Goal: Task Accomplishment & Management: Complete application form

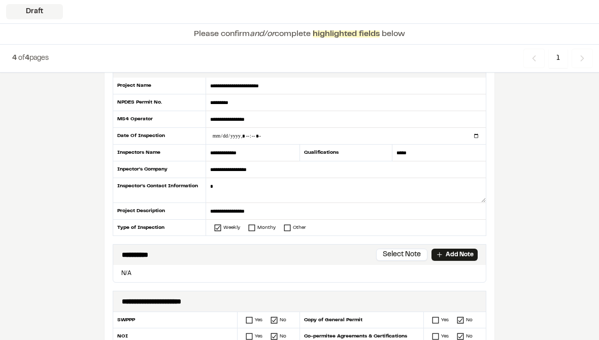
scroll to position [58, 0]
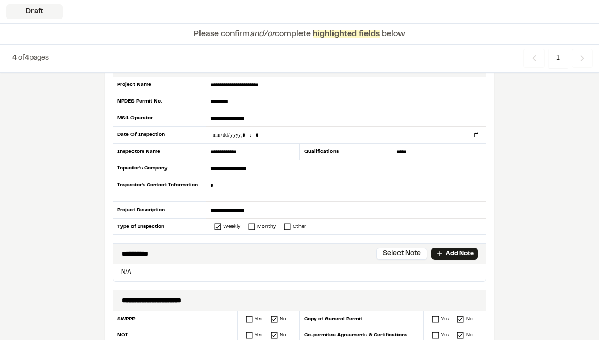
click at [341, 194] on textarea at bounding box center [346, 189] width 280 height 25
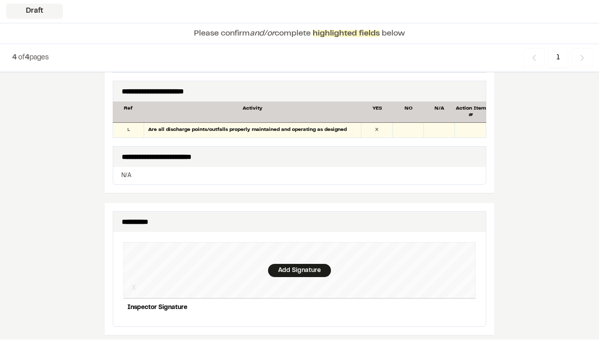
scroll to position [867, 0]
type textarea "**********"
click at [286, 264] on div "Add Signature" at bounding box center [299, 270] width 63 height 13
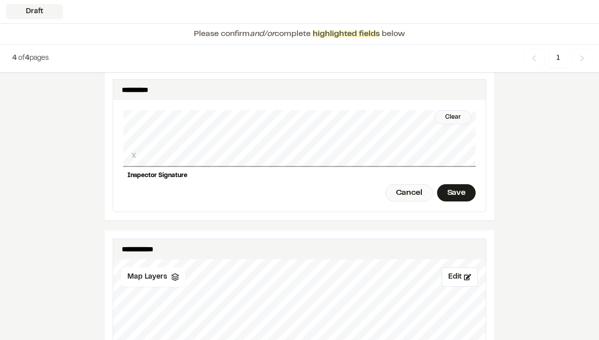
scroll to position [999, 0]
click at [459, 186] on div "Save" at bounding box center [456, 192] width 39 height 17
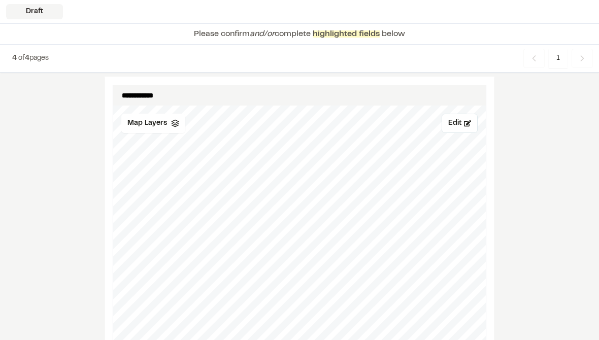
scroll to position [1154, 0]
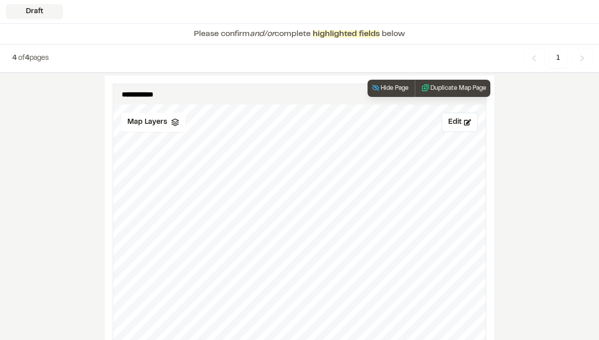
click at [147, 117] on span "Map Layers" at bounding box center [147, 122] width 40 height 11
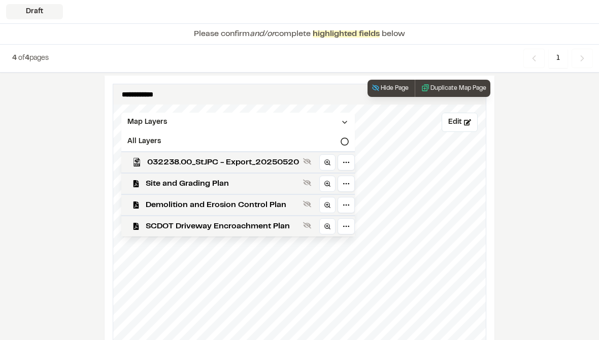
click at [311, 200] on icon at bounding box center [307, 203] width 8 height 7
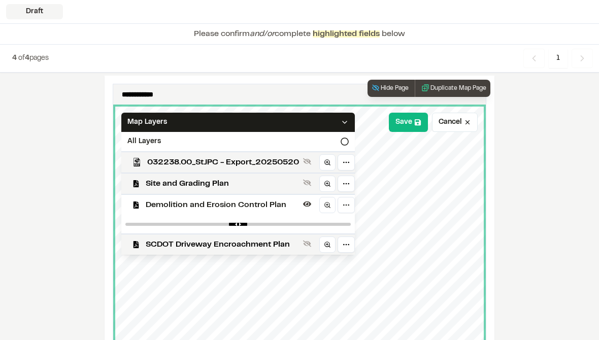
click at [339, 113] on div "Map Layers" at bounding box center [237, 122] width 233 height 19
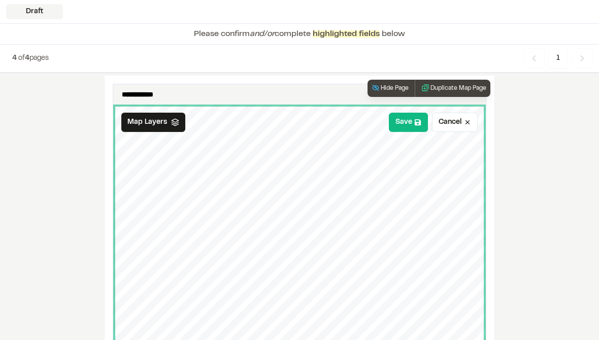
click at [412, 113] on button "Save" at bounding box center [408, 122] width 39 height 19
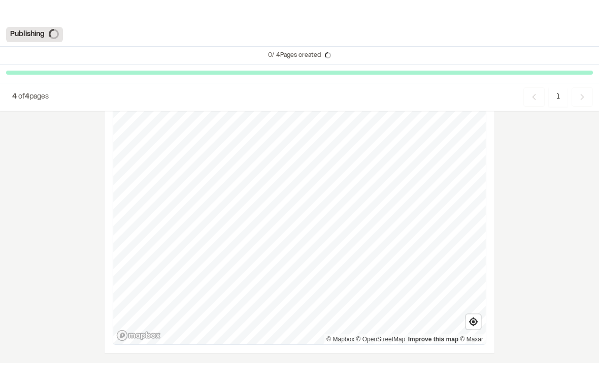
scroll to position [1303, 0]
